Goal: Register for event/course

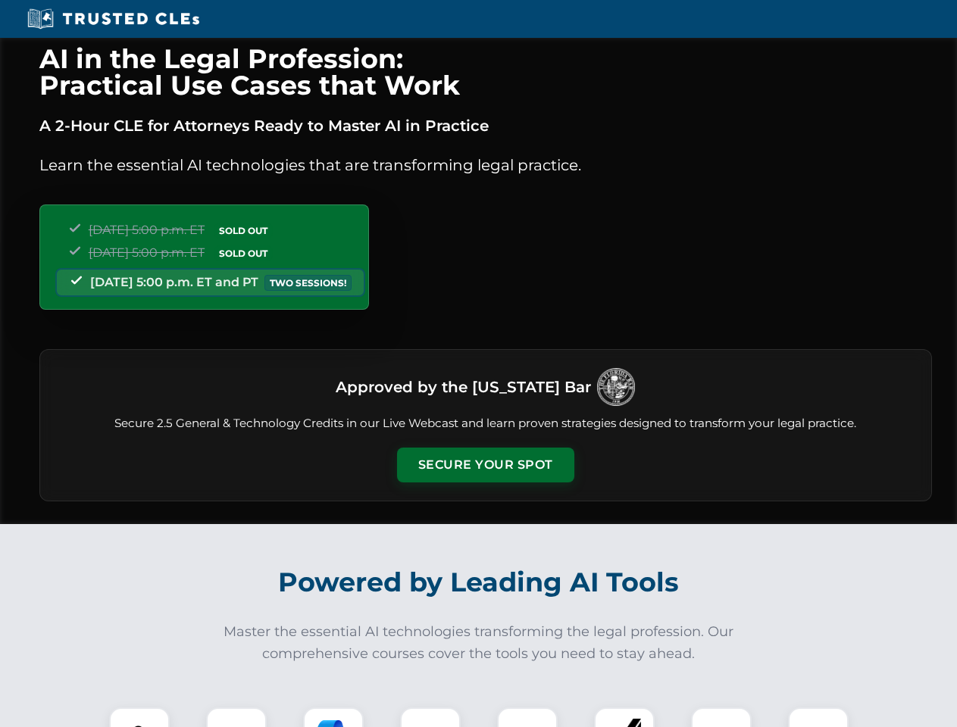
click at [485, 465] on button "Secure Your Spot" at bounding box center [485, 465] width 177 height 35
click at [139, 717] on img at bounding box center [139, 738] width 44 height 44
click at [236, 717] on div at bounding box center [236, 738] width 61 height 61
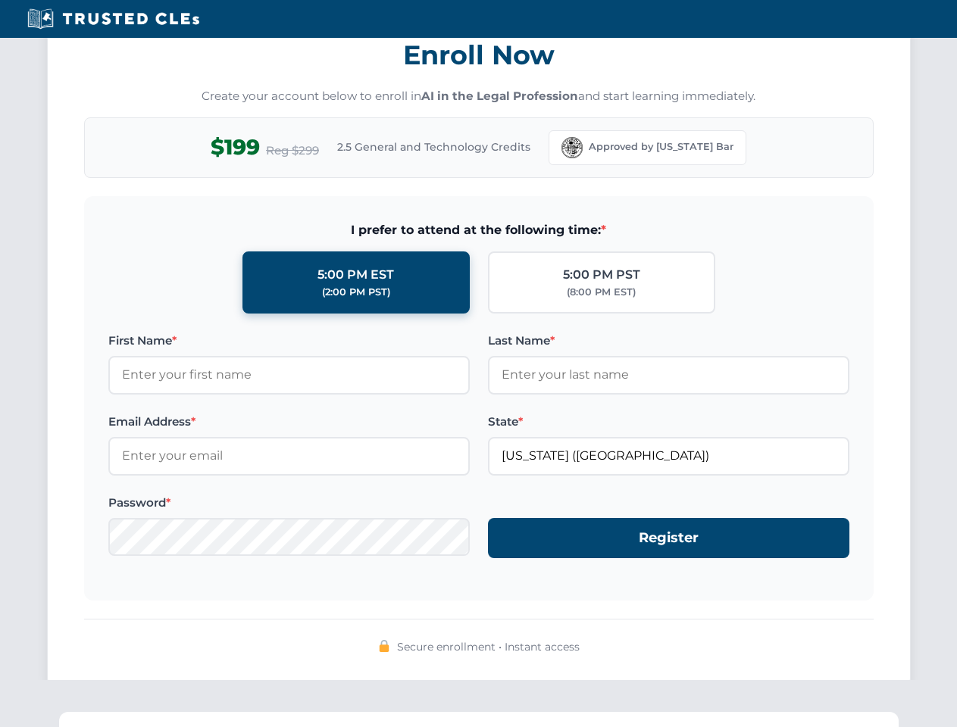
scroll to position [1487, 0]
